Goal: Task Accomplishment & Management: Complete application form

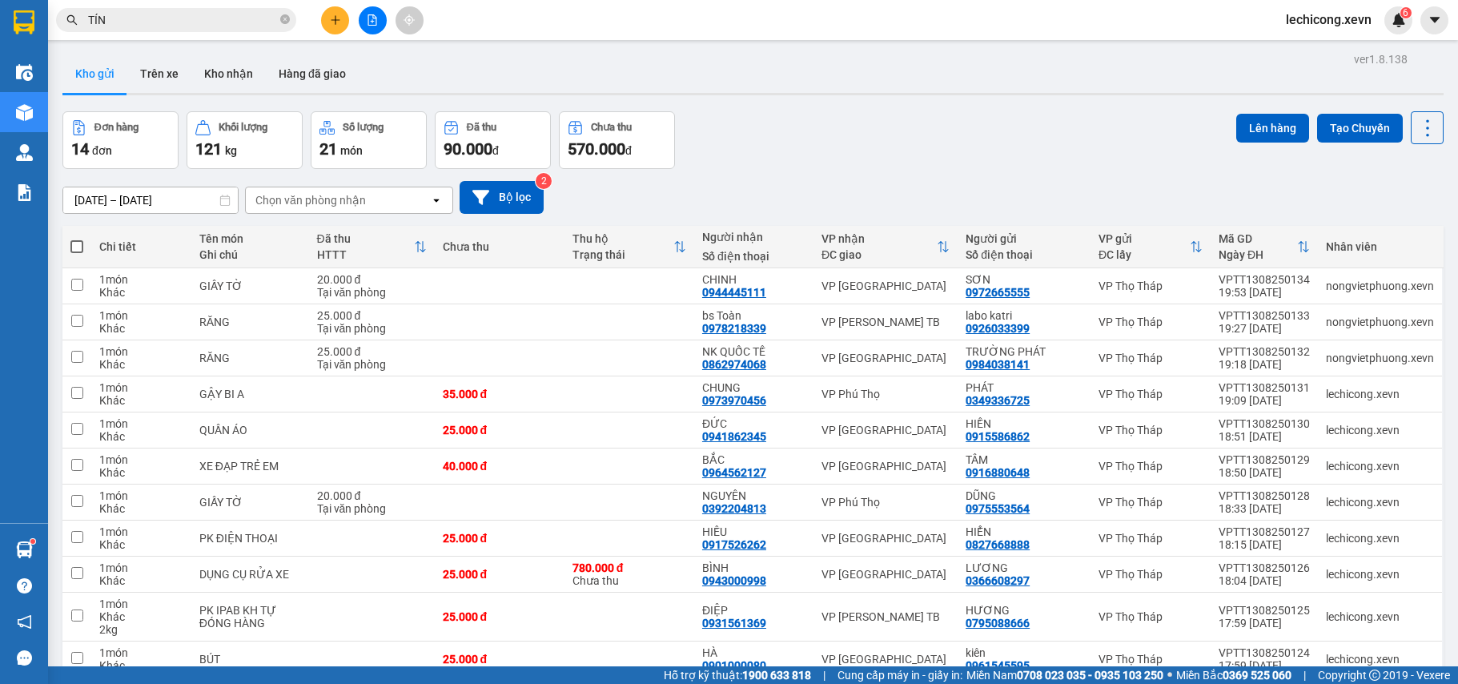
click at [927, 176] on div "[DATE] – [DATE] Press the down arrow key to interact with the calendar and sele…" at bounding box center [752, 197] width 1381 height 57
click at [223, 80] on button "Kho nhận" at bounding box center [228, 73] width 74 height 38
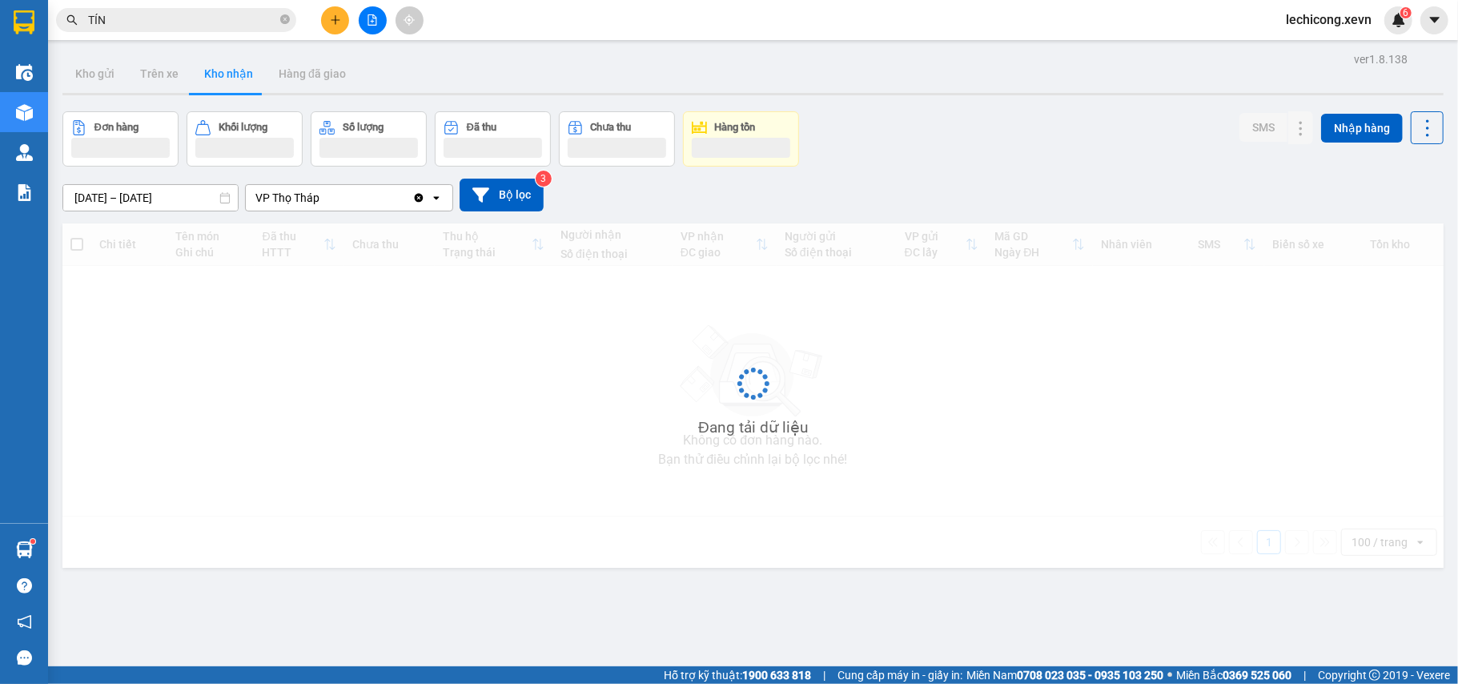
click at [997, 139] on div "Đơn hàng Khối lượng Số lượng Đã thu Chưa thu Hàng tồn SMS Nhập hàng" at bounding box center [752, 138] width 1381 height 55
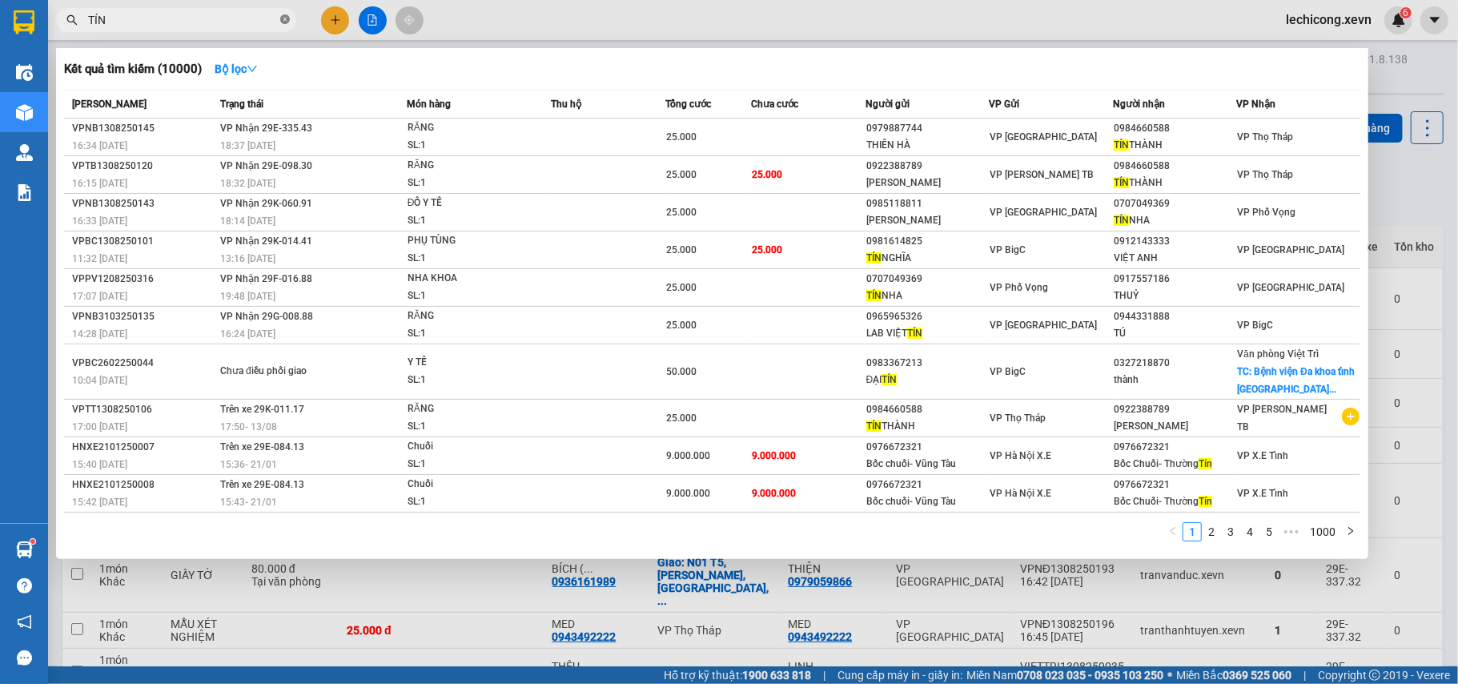
click at [287, 19] on icon "close-circle" at bounding box center [285, 19] width 10 height 10
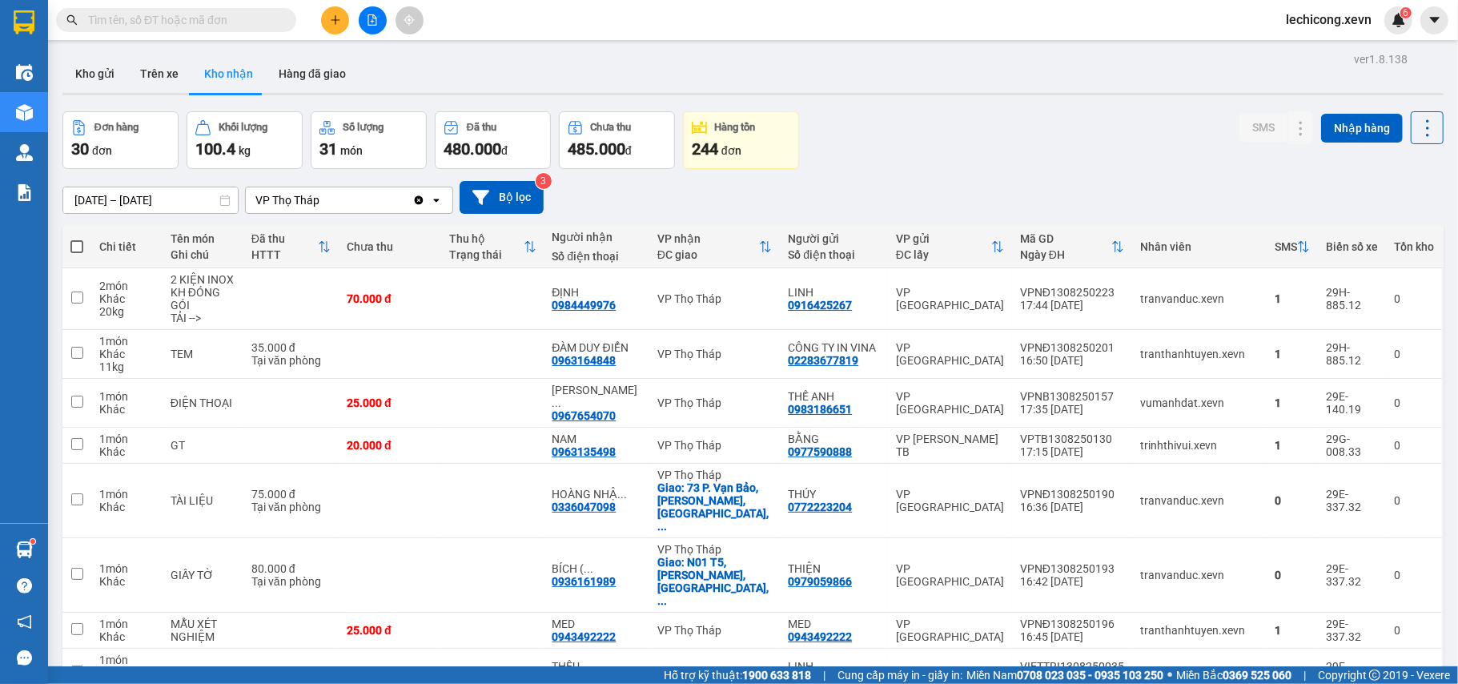
click at [235, 26] on input "text" at bounding box center [182, 20] width 189 height 18
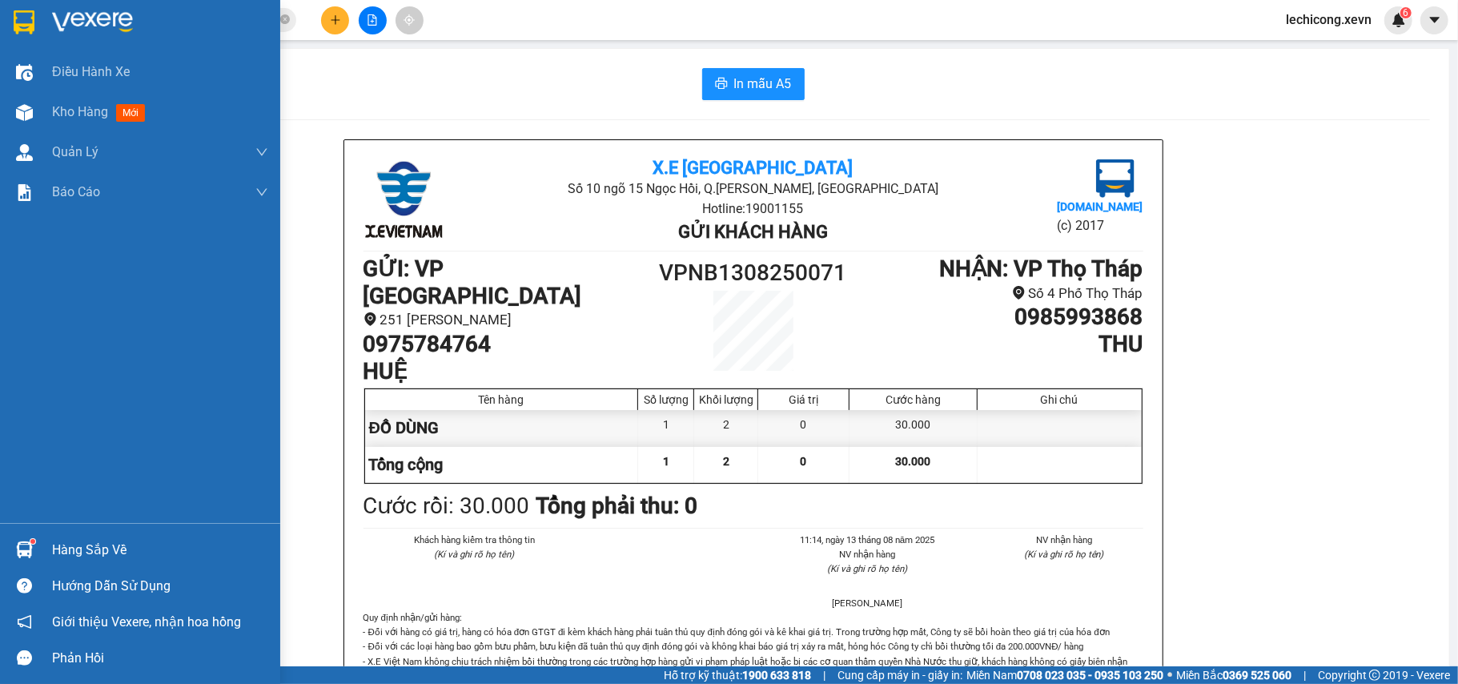
click at [26, 552] on img at bounding box center [24, 549] width 17 height 17
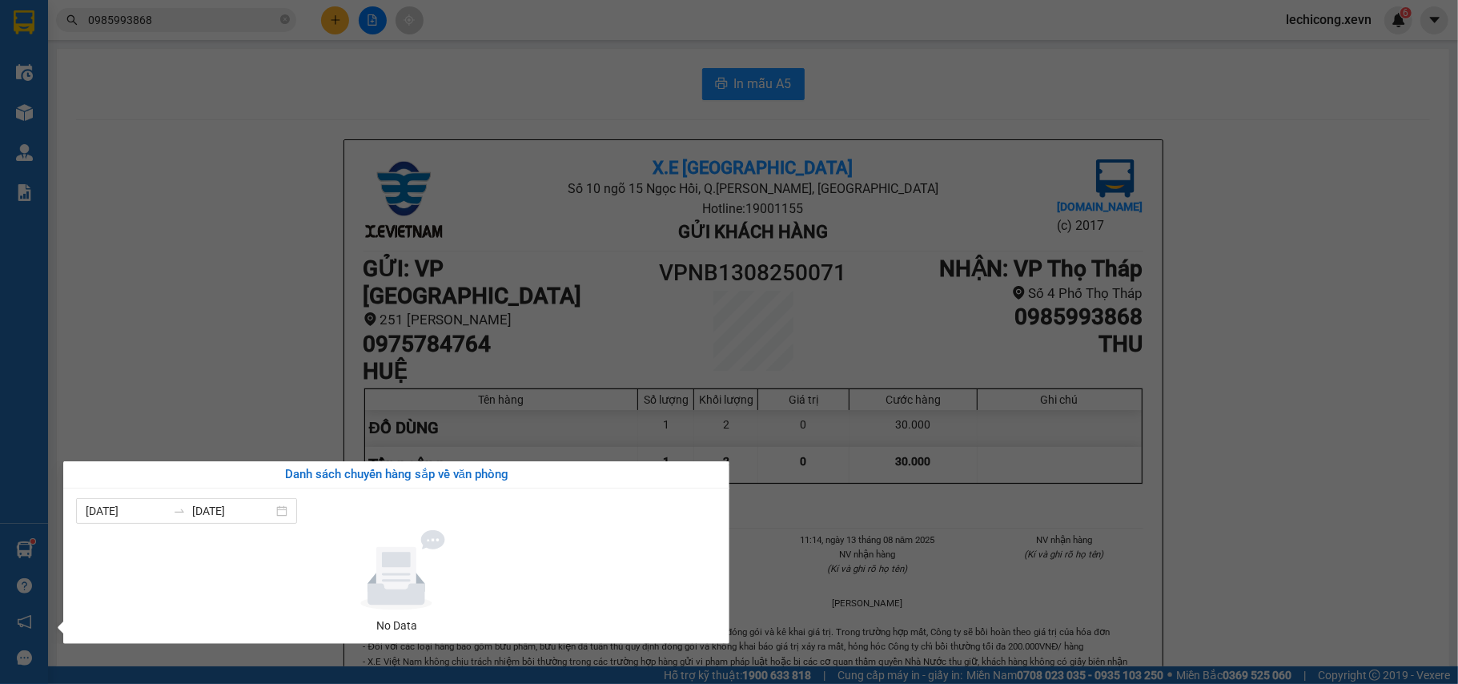
click at [324, 228] on section "Kết quả tìm kiếm ( 15 ) Bộ lọc Mã ĐH Trạng thái Món hàng Thu hộ Tổng cước Chưa …" at bounding box center [729, 342] width 1458 height 684
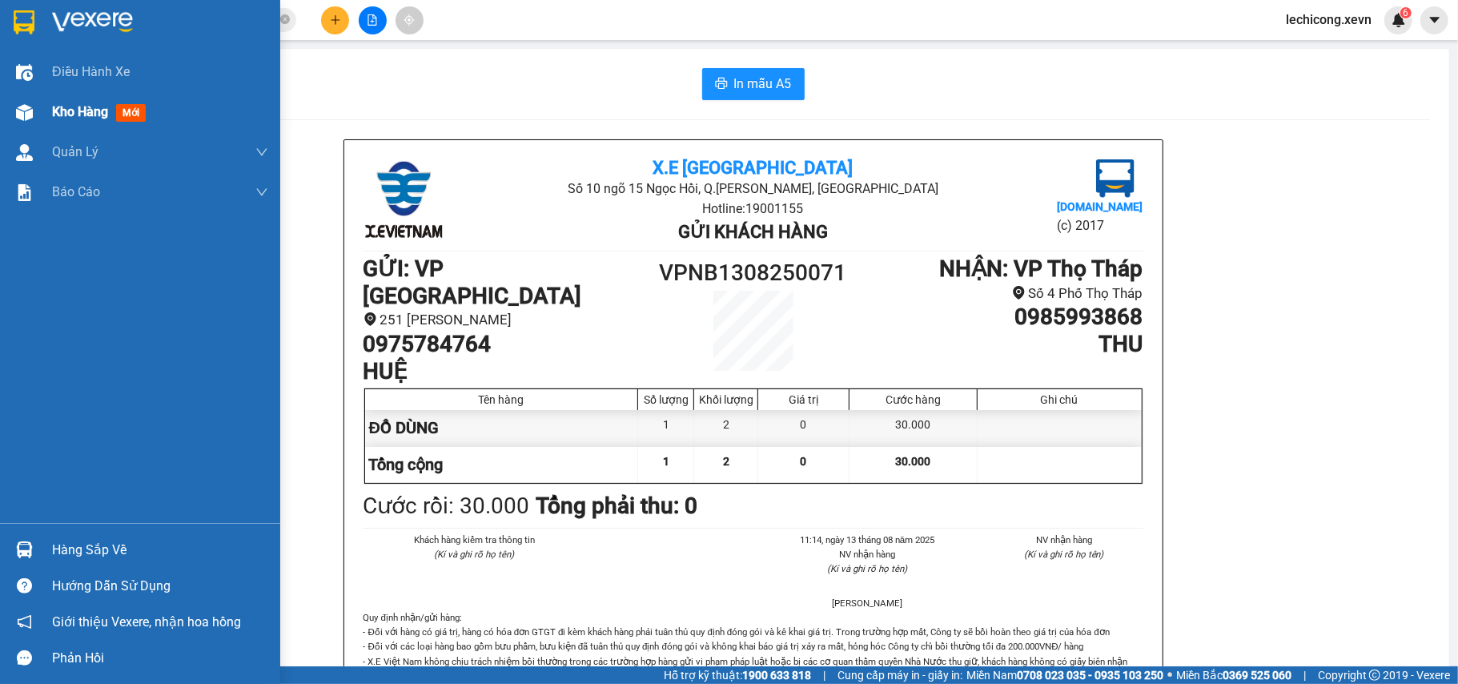
click at [24, 115] on img at bounding box center [24, 112] width 17 height 17
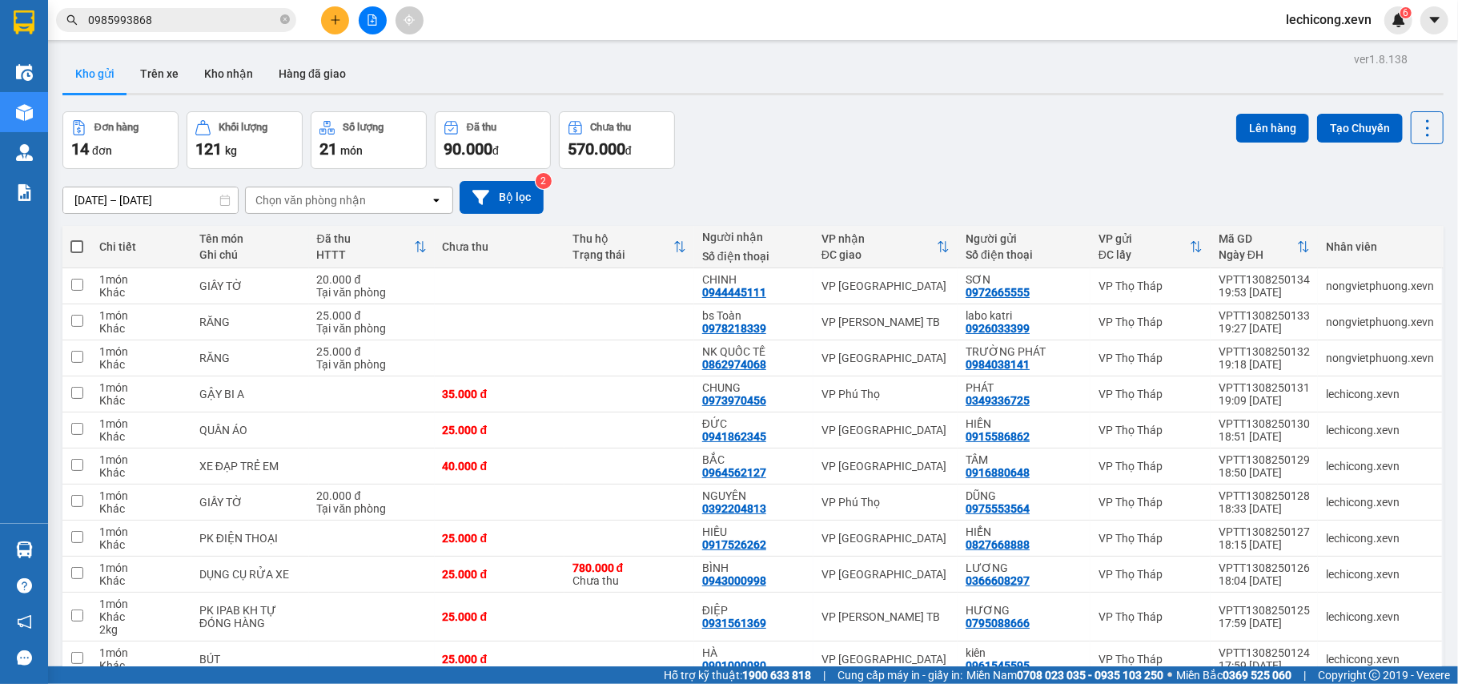
click at [783, 190] on div "[DATE] – [DATE] Press the down arrow key to interact with the calendar and sele…" at bounding box center [752, 197] width 1381 height 33
click at [789, 162] on div "Đơn hàng 14 đơn Khối lượng 121 kg Số lượng 21 món Đã thu 90.000 đ Chưa thu 570.…" at bounding box center [752, 140] width 1381 height 58
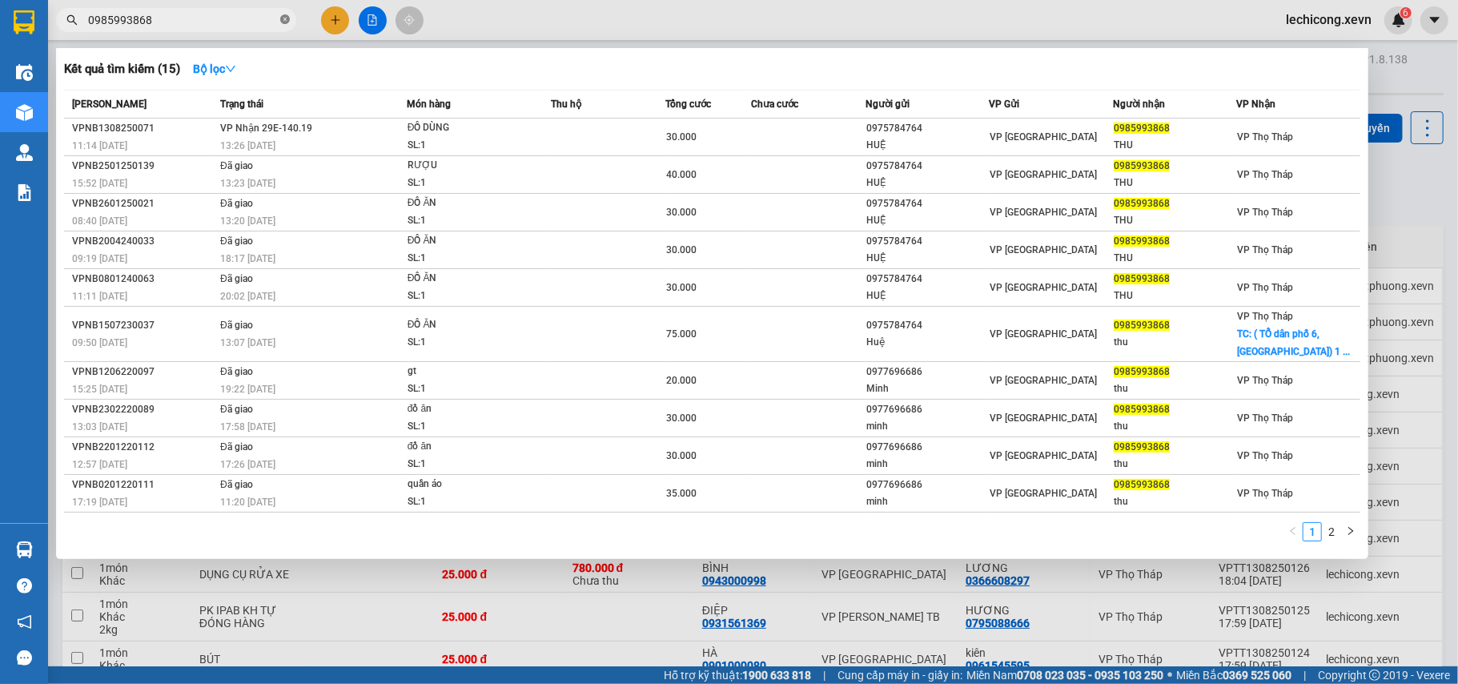
click at [283, 17] on icon "close-circle" at bounding box center [285, 19] width 10 height 10
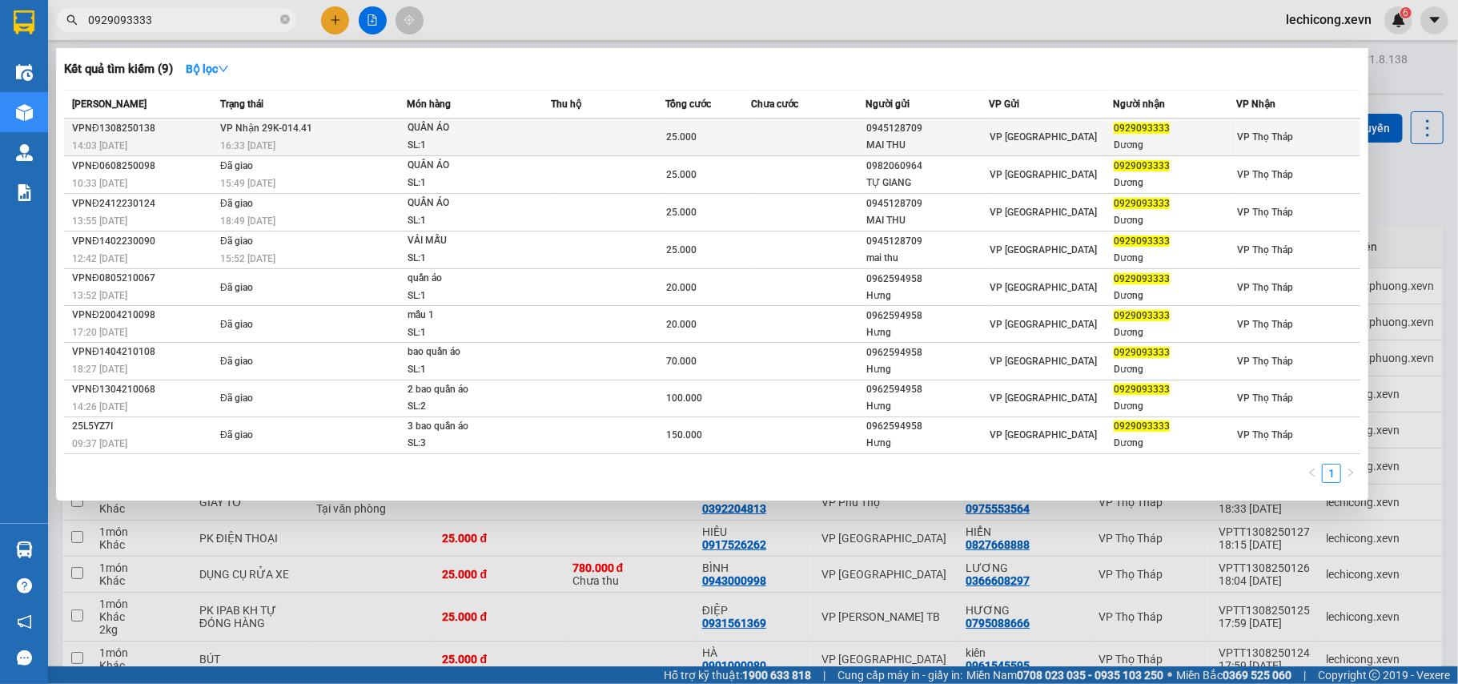
type input "0929093333"
click at [1132, 129] on span "0929093333" at bounding box center [1142, 128] width 56 height 11
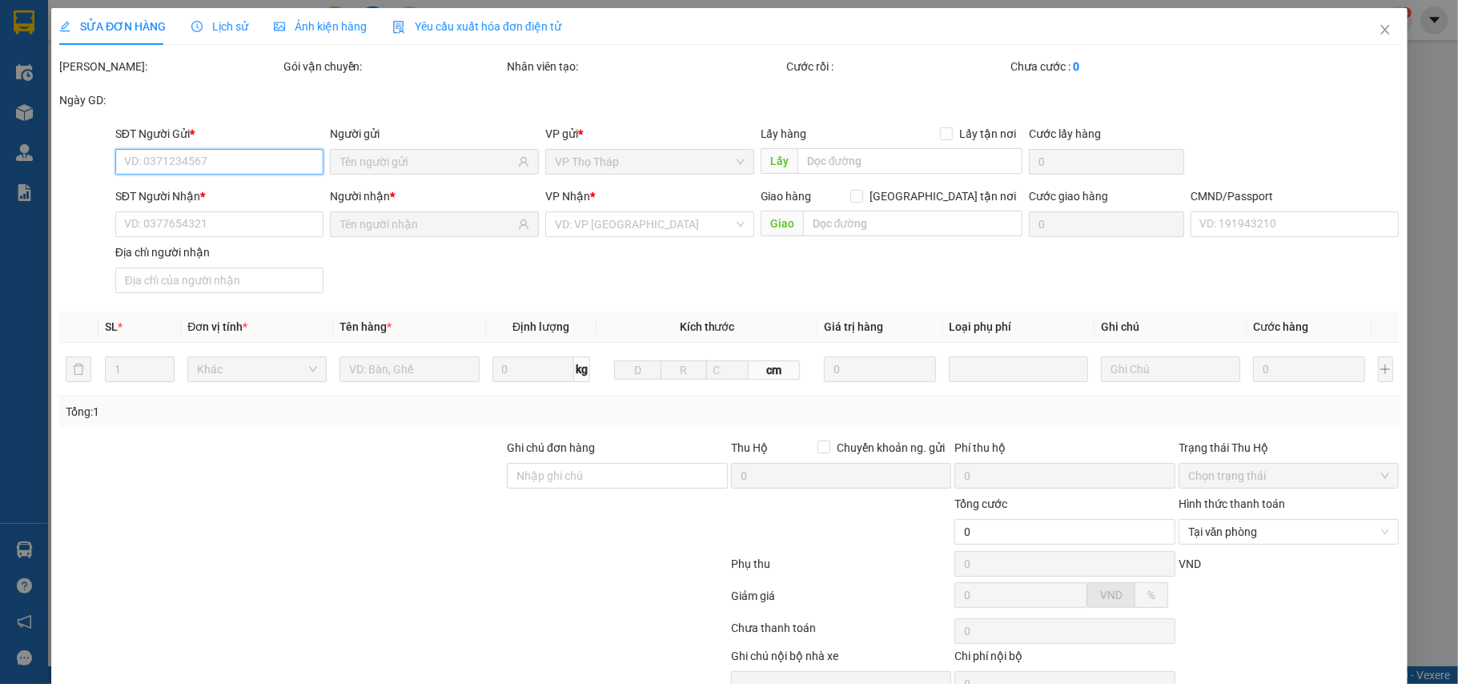
type input "0945128709"
type input "MAI THU"
type input "0929093333"
type input "Dương"
type input "722"
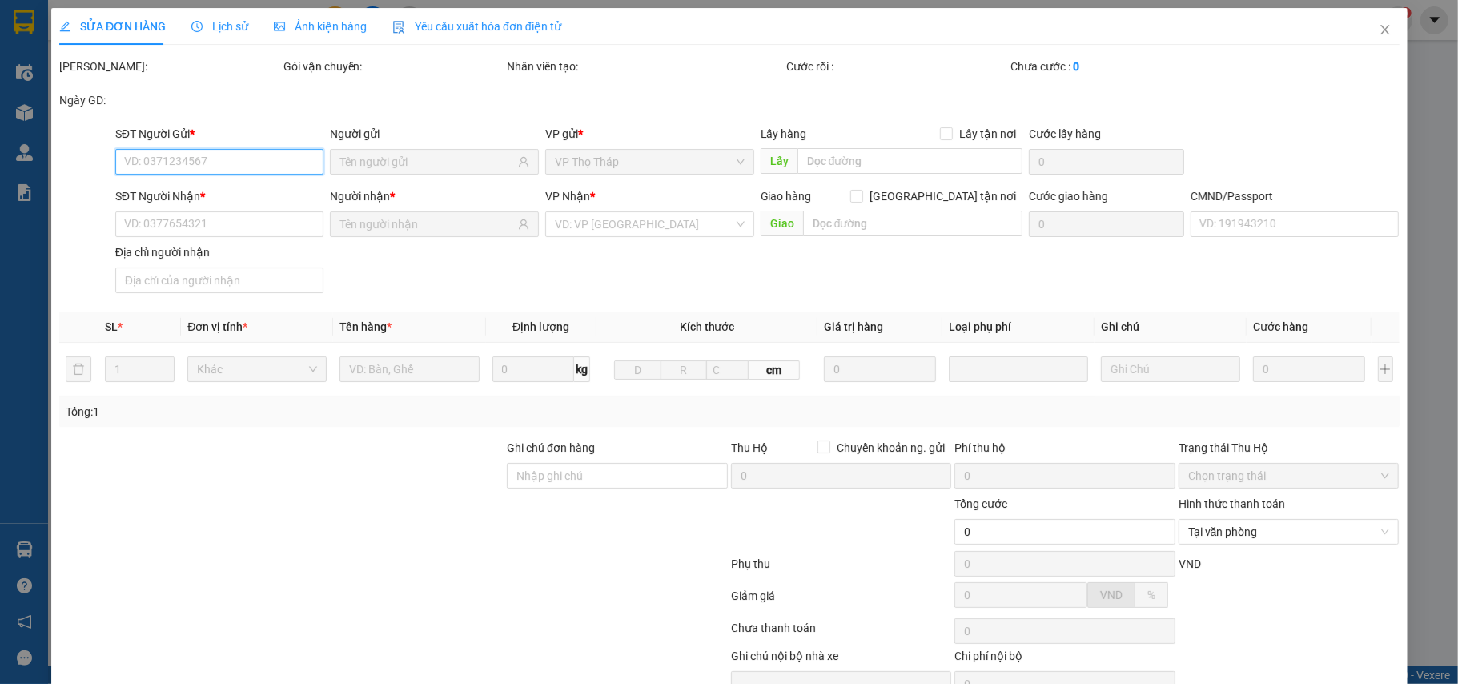
type input "25.000"
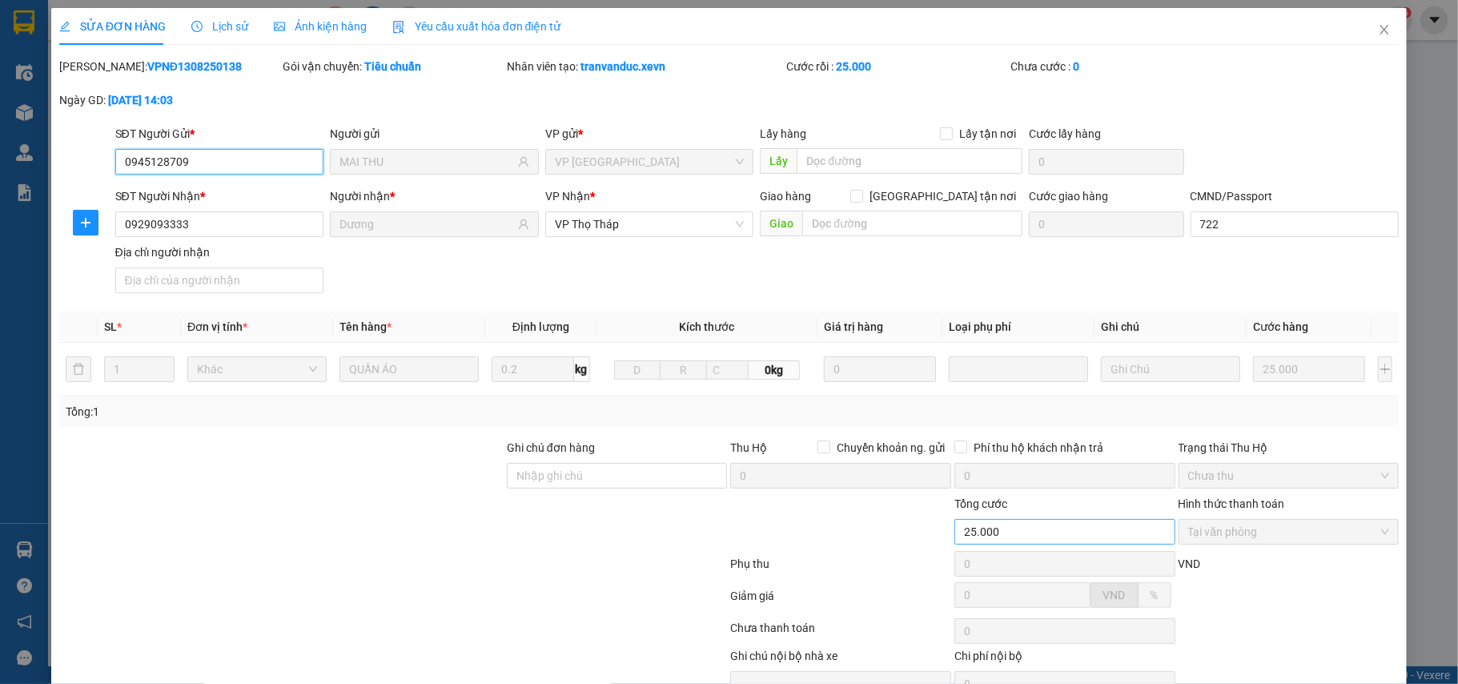
scroll to position [85, 0]
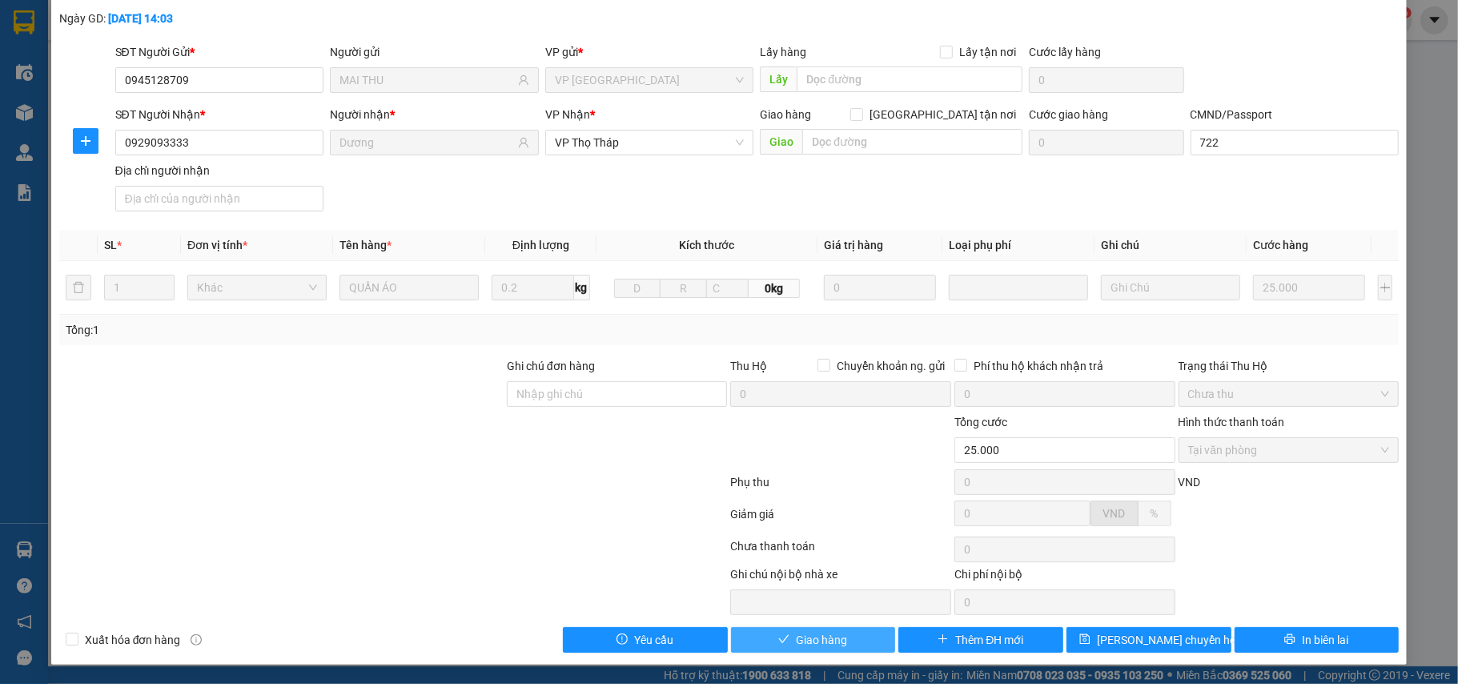
click at [827, 637] on span "Giao hàng" at bounding box center [821, 640] width 51 height 18
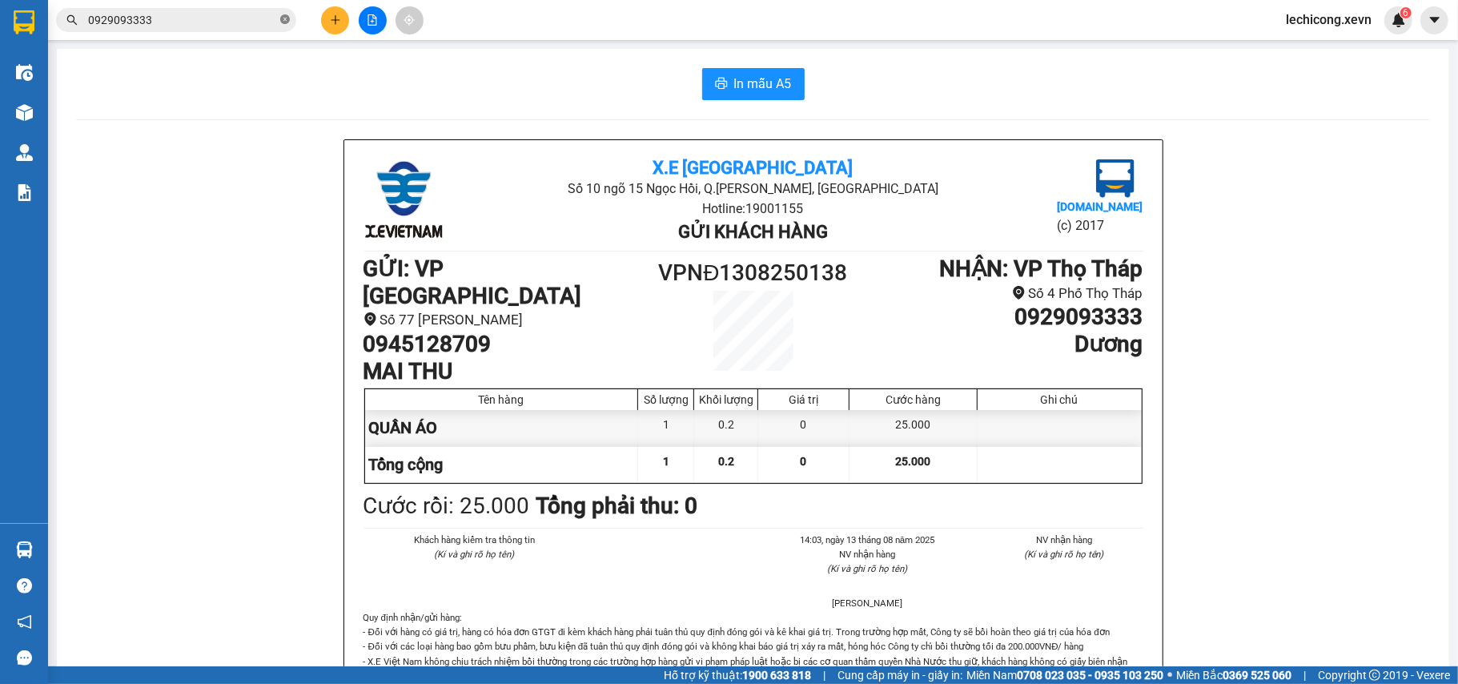
click at [286, 20] on icon "close-circle" at bounding box center [285, 19] width 10 height 10
click at [190, 20] on input "text" at bounding box center [182, 20] width 189 height 18
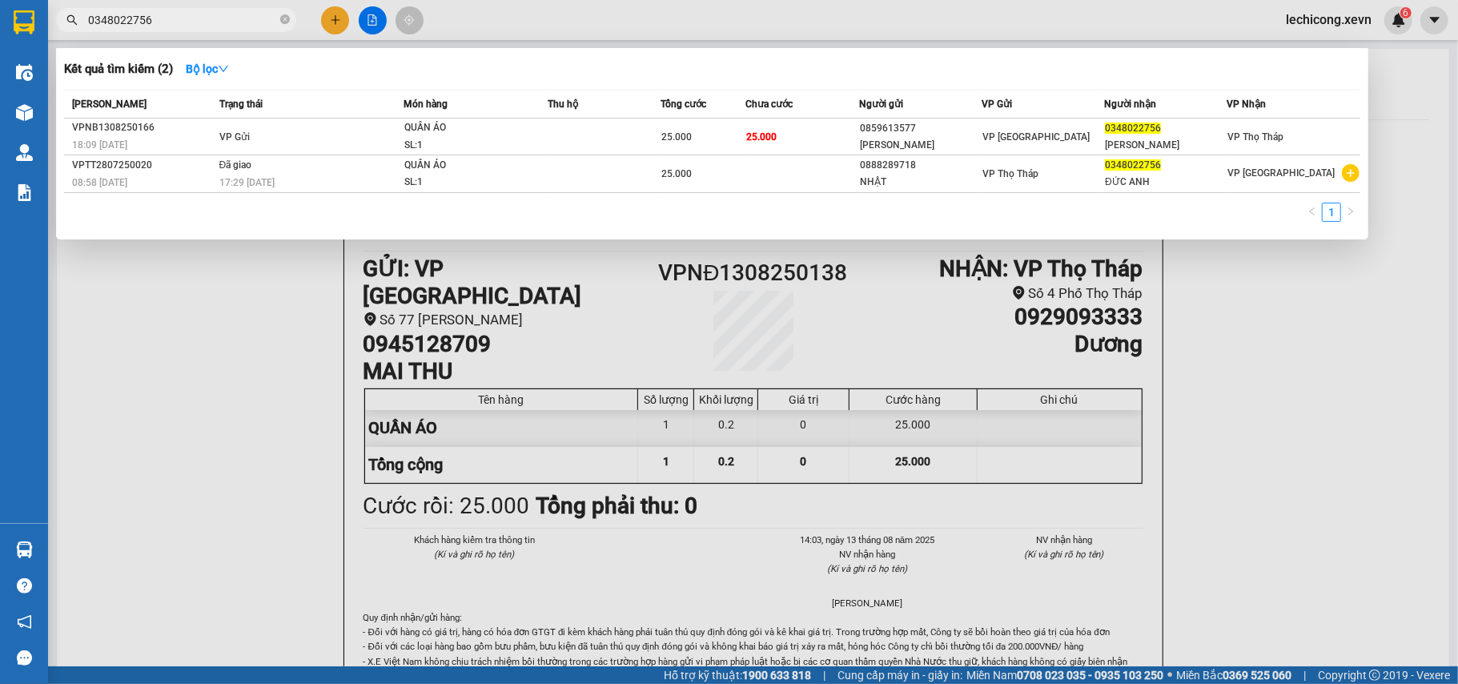
type input "0348022756"
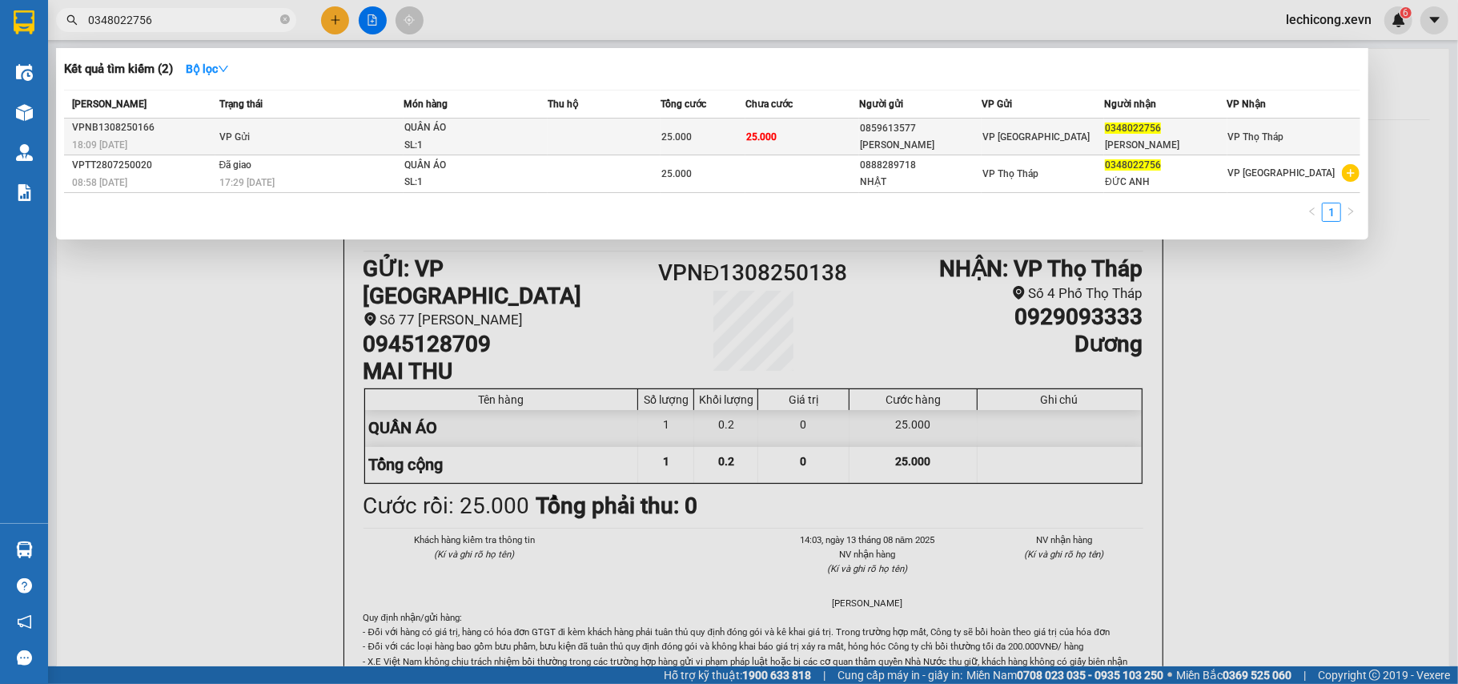
click at [801, 130] on td "25.000" at bounding box center [801, 136] width 113 height 37
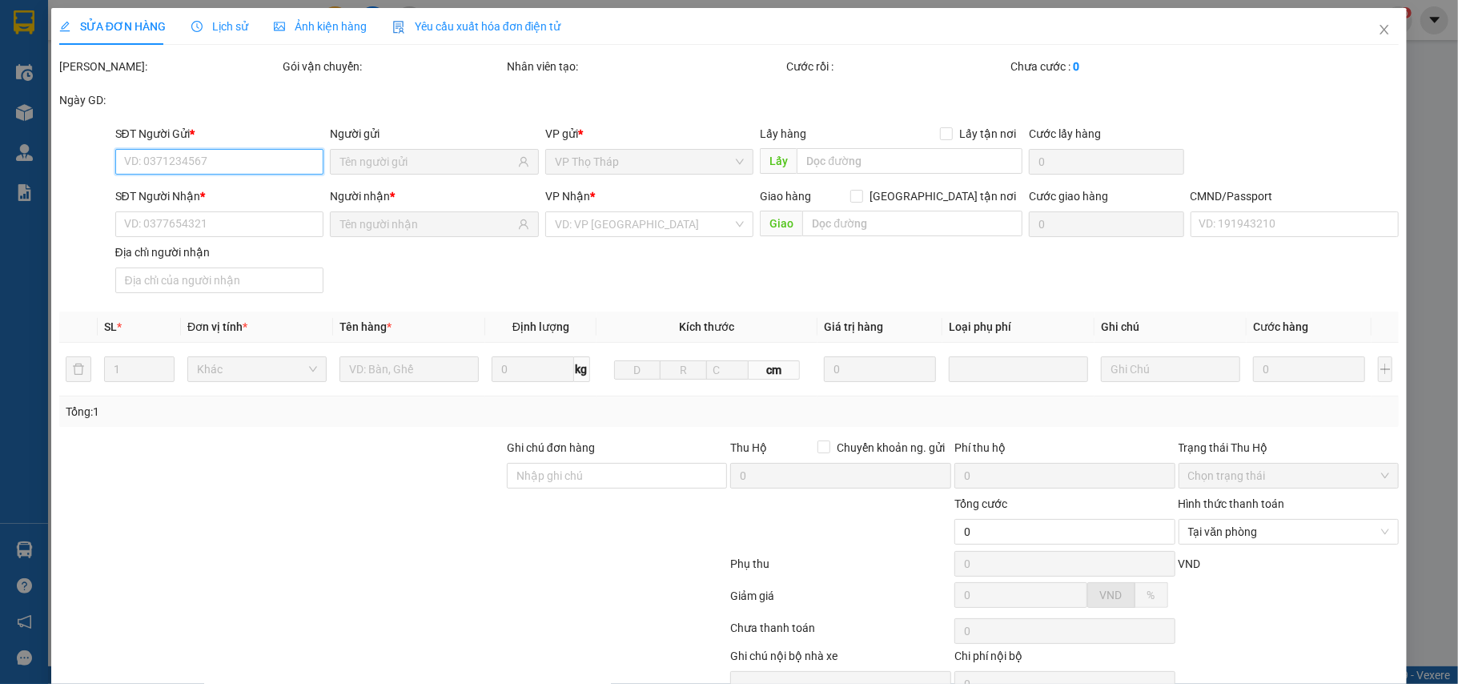
type input "0859613577"
type input "[PERSON_NAME]"
type input "0348022756"
type input "[PERSON_NAME]"
type input "25.000"
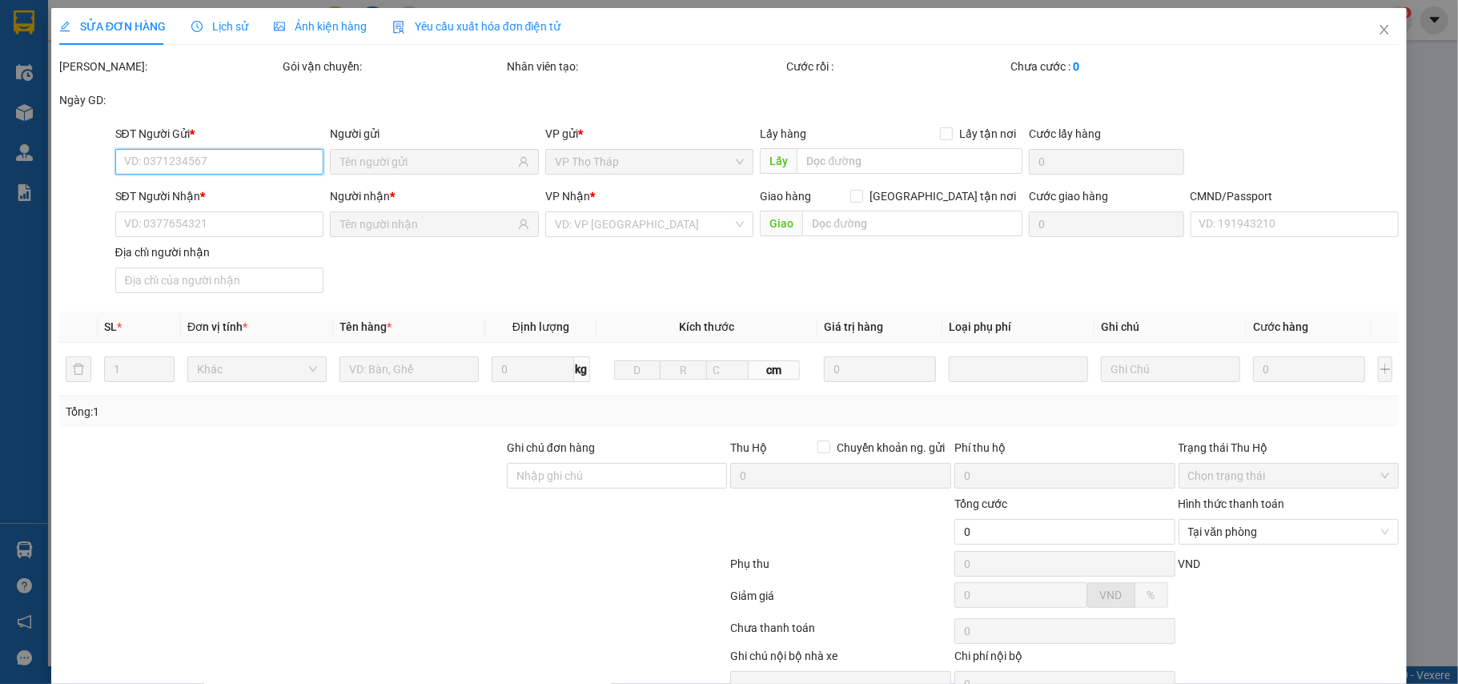
type input "25.000"
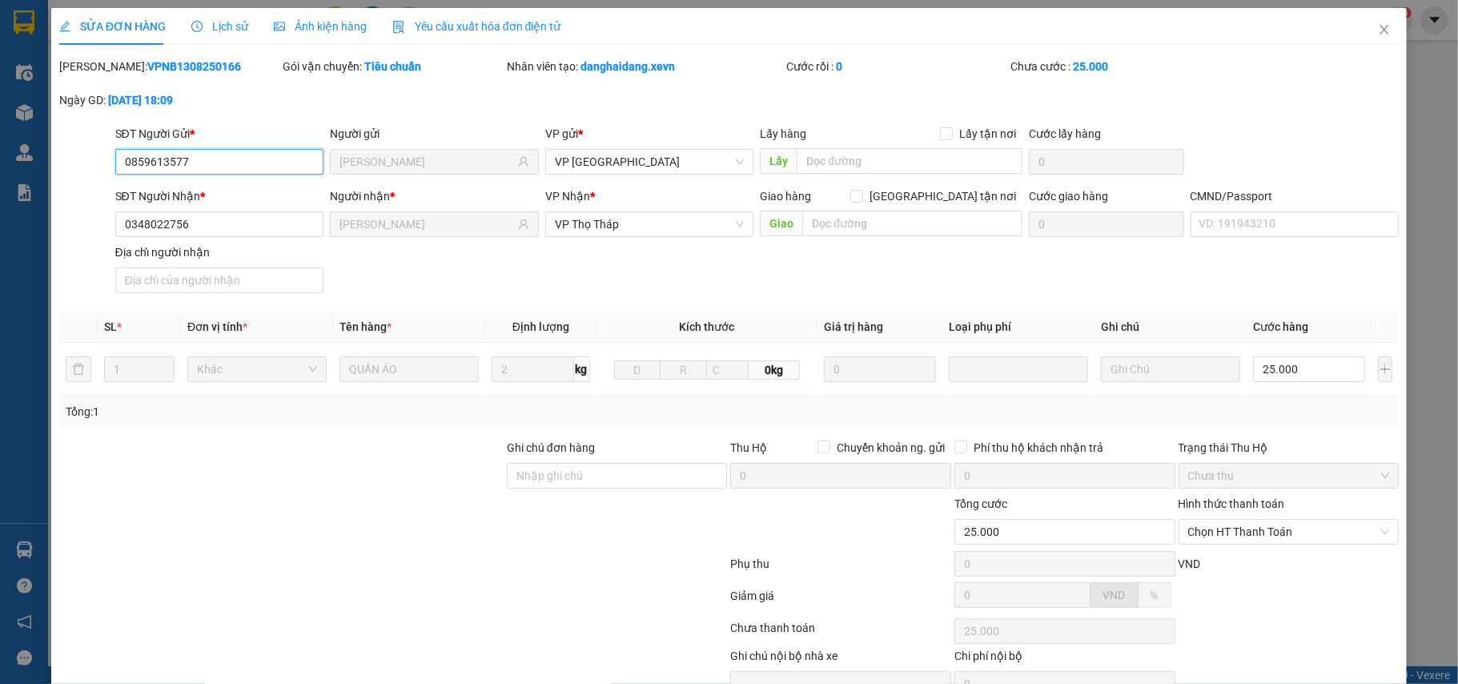
scroll to position [85, 0]
